Goal: Find specific page/section: Find specific page/section

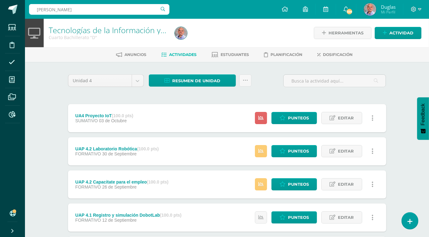
type input "daniel cevas"
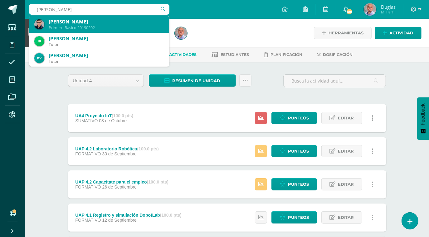
click at [87, 26] on div "Primero Básico 20190202" at bounding box center [107, 27] width 116 height 5
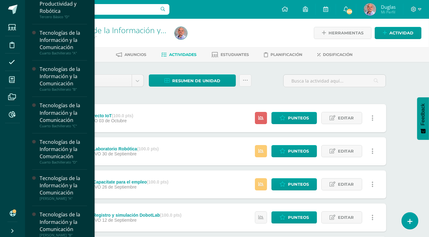
scroll to position [361, 0]
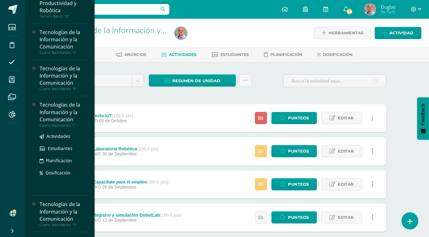
click at [62, 108] on div "Tecnologías de la Información y la Comunicación" at bounding box center [63, 112] width 47 height 22
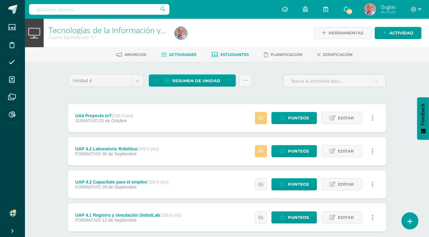
click at [233, 52] on span "Estudiantes" at bounding box center [235, 54] width 28 height 5
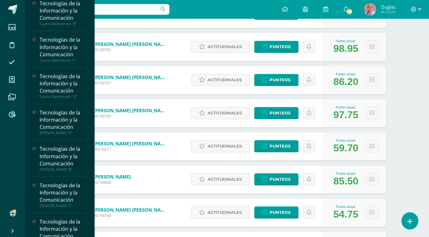
scroll to position [426, 0]
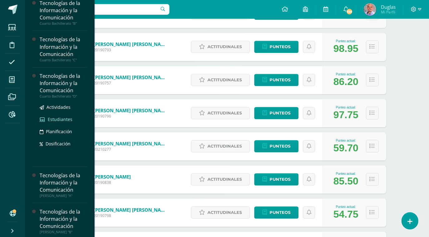
click at [59, 121] on link "Estudiantes" at bounding box center [63, 119] width 47 height 7
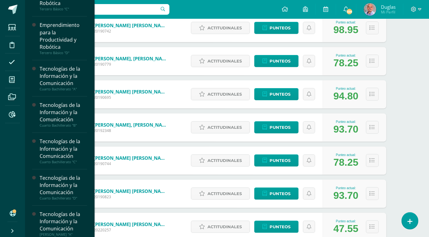
scroll to position [324, 0]
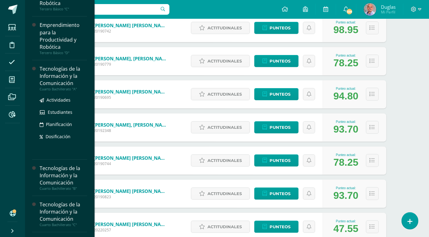
click at [58, 70] on div "Tecnologías de la Información y la Comunicación" at bounding box center [63, 76] width 47 height 22
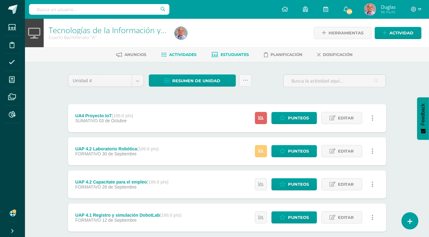
click at [233, 51] on link "Estudiantes" at bounding box center [230, 55] width 37 height 10
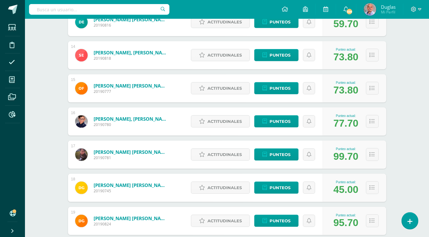
scroll to position [525, 0]
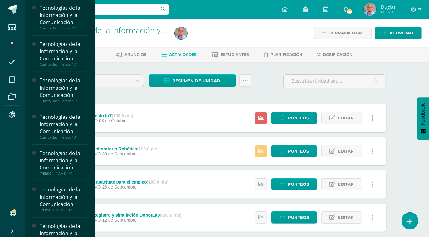
scroll to position [385, 0]
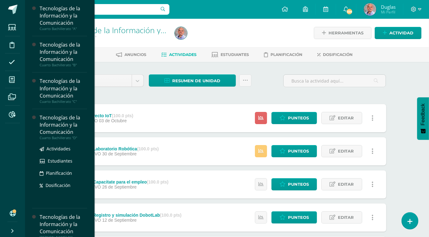
click at [56, 125] on div "Tecnologías de la Información y la Comunicación" at bounding box center [63, 125] width 47 height 22
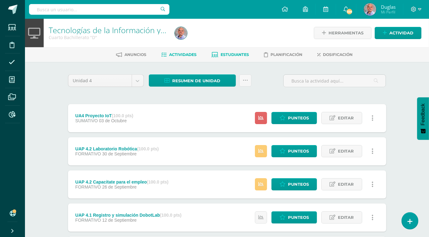
click at [233, 53] on span "Estudiantes" at bounding box center [235, 54] width 28 height 5
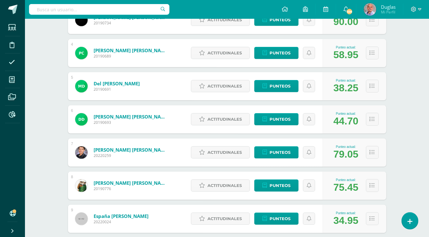
scroll to position [196, 0]
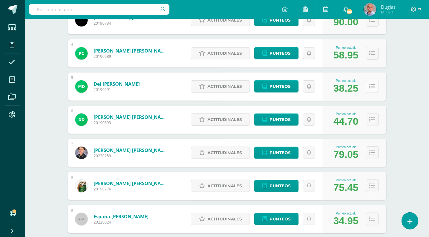
click at [370, 88] on button at bounding box center [372, 86] width 13 height 13
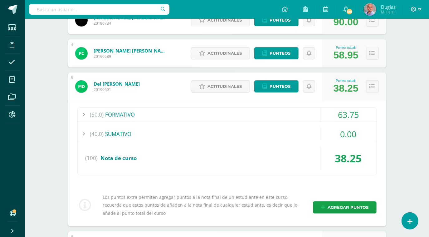
click at [84, 113] on div at bounding box center [84, 114] width 12 height 14
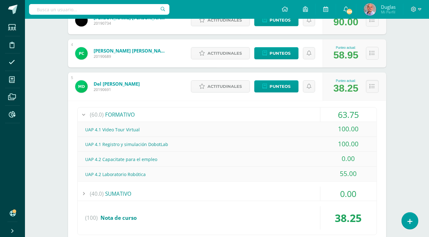
click at [84, 113] on div at bounding box center [84, 114] width 12 height 14
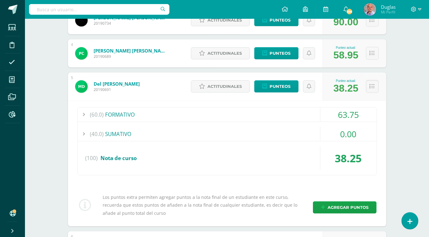
click at [84, 113] on div at bounding box center [84, 114] width 12 height 14
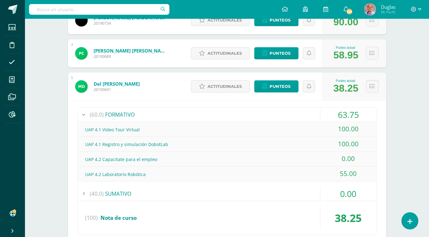
click at [84, 113] on div at bounding box center [84, 114] width 12 height 14
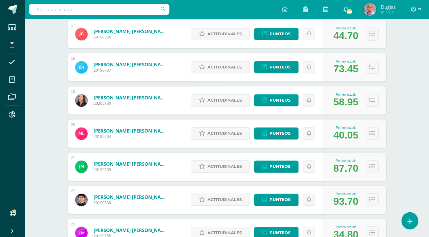
scroll to position [774, 0]
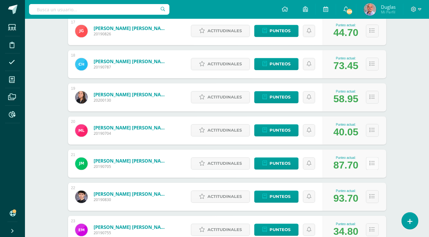
click at [374, 162] on icon at bounding box center [372, 163] width 5 height 5
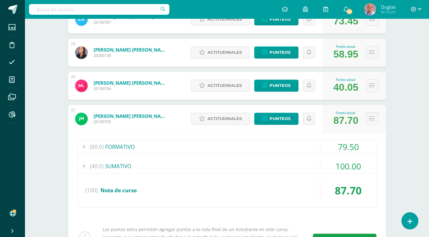
scroll to position [819, 0]
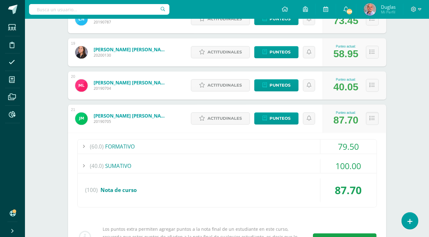
click at [84, 145] on div at bounding box center [84, 146] width 12 height 14
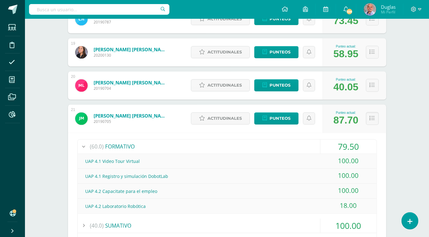
click at [84, 145] on div at bounding box center [84, 146] width 12 height 14
